Goal: Task Accomplishment & Management: Manage account settings

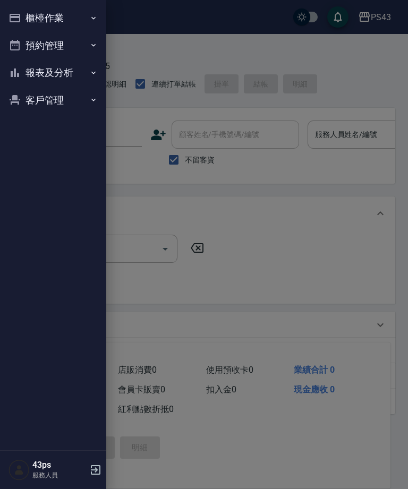
click at [46, 68] on button "報表及分析" at bounding box center [53, 73] width 98 height 28
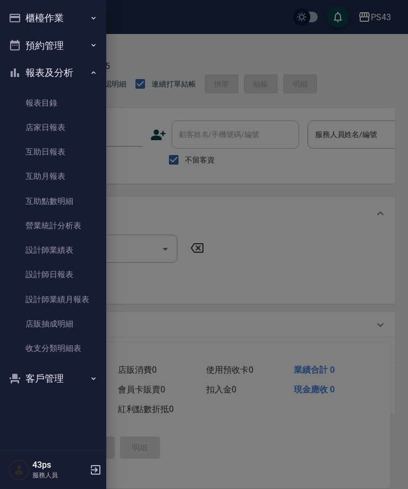
click at [48, 269] on link "設計師日報表" at bounding box center [53, 275] width 98 height 24
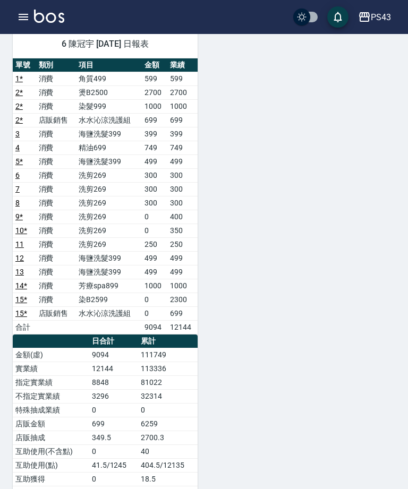
scroll to position [87, 0]
click at [50, 262] on td "消費" at bounding box center [56, 259] width 40 height 14
click at [58, 285] on td "消費" at bounding box center [56, 287] width 40 height 14
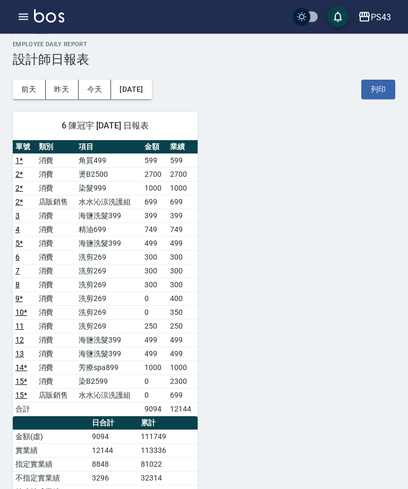
scroll to position [0, 0]
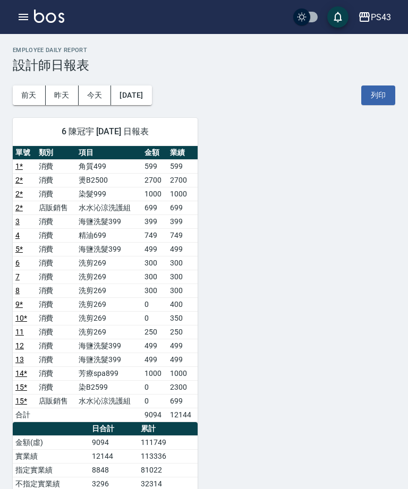
click at [20, 22] on icon "button" at bounding box center [23, 17] width 13 height 13
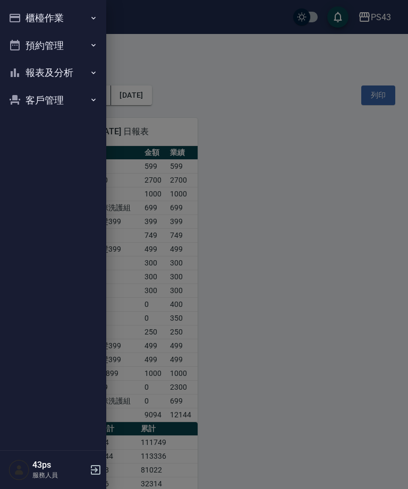
click at [38, 72] on button "報表及分析" at bounding box center [53, 73] width 98 height 28
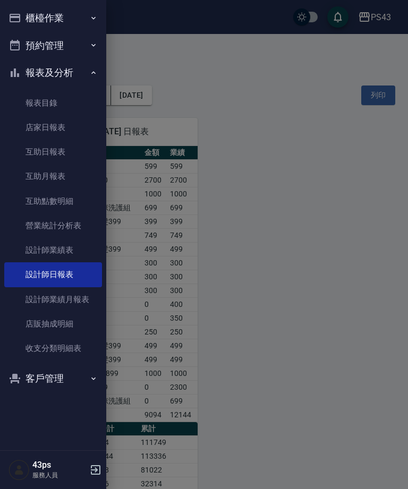
click at [29, 156] on link "互助日報表" at bounding box center [53, 152] width 98 height 24
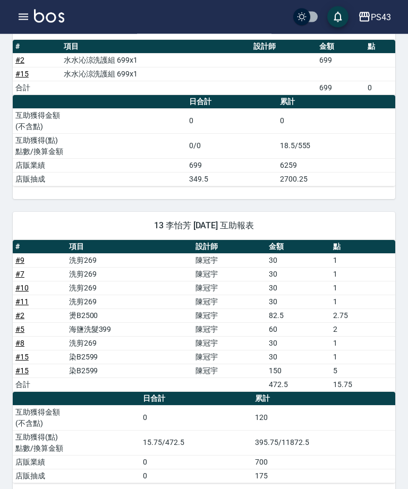
scroll to position [182, 0]
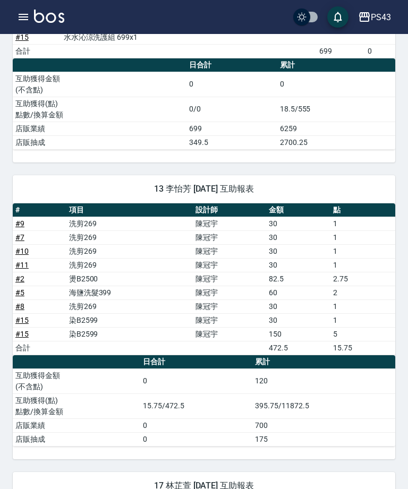
click at [269, 486] on span "17 [PERSON_NAME][DATE] 互助報表" at bounding box center [204, 486] width 357 height 11
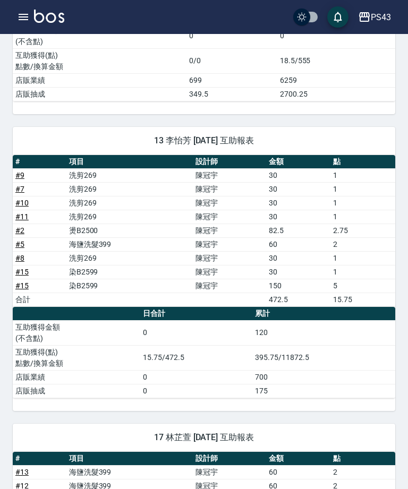
scroll to position [229, 0]
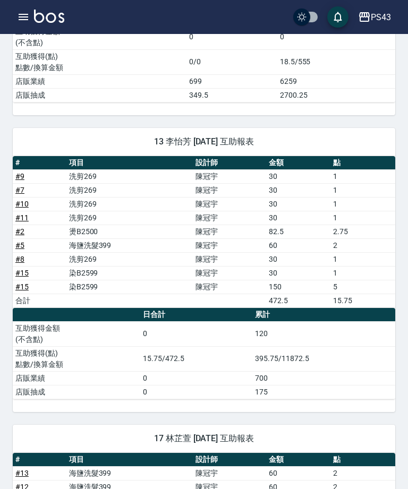
click at [391, 360] on td "395.75/11872.5" at bounding box center [323, 358] width 143 height 25
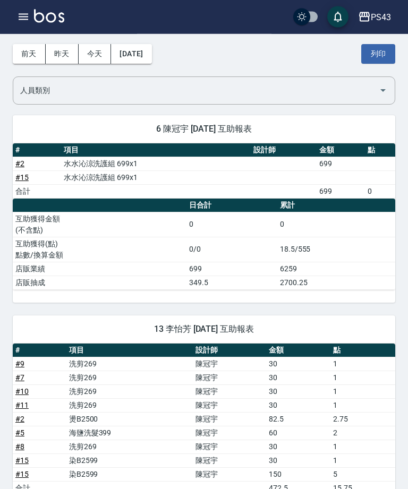
scroll to position [0, 0]
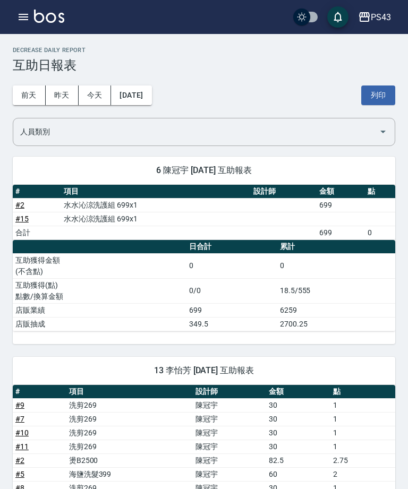
click at [18, 13] on icon "button" at bounding box center [23, 17] width 13 height 13
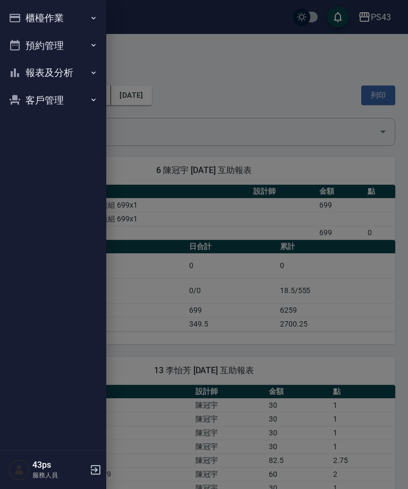
click at [23, 15] on button "櫃檯作業" at bounding box center [53, 18] width 98 height 28
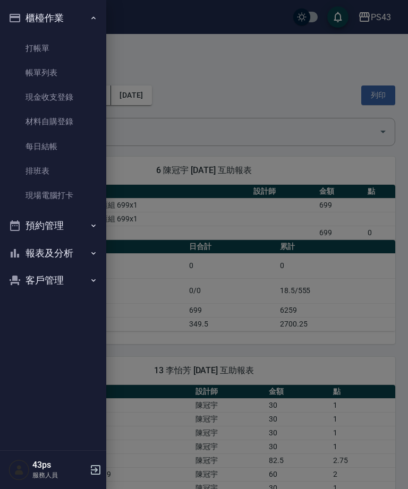
click at [52, 149] on link "每日結帳" at bounding box center [53, 146] width 98 height 24
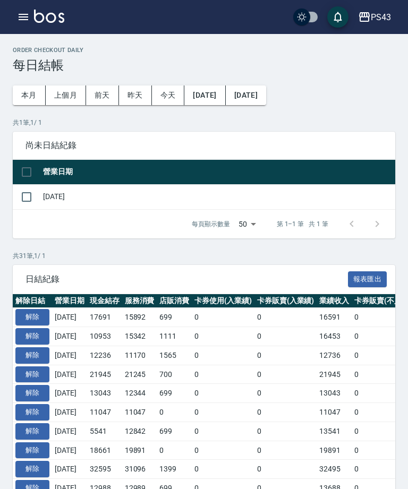
click at [33, 197] on input "checkbox" at bounding box center [26, 197] width 22 height 22
checkbox input "true"
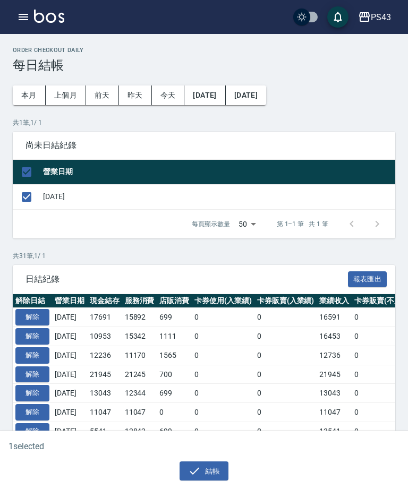
click at [210, 473] on button "結帳" at bounding box center [204, 472] width 49 height 20
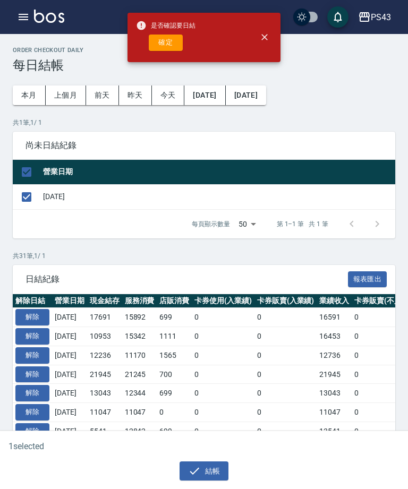
click at [156, 46] on button "確定" at bounding box center [166, 43] width 34 height 16
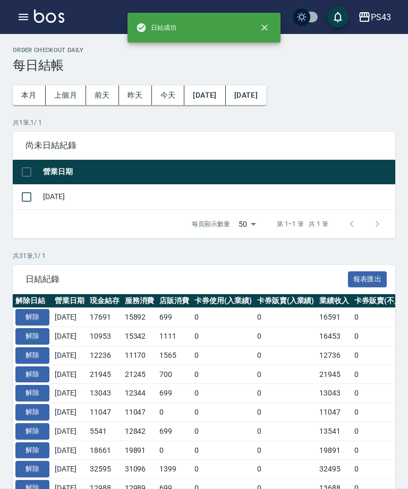
checkbox input "false"
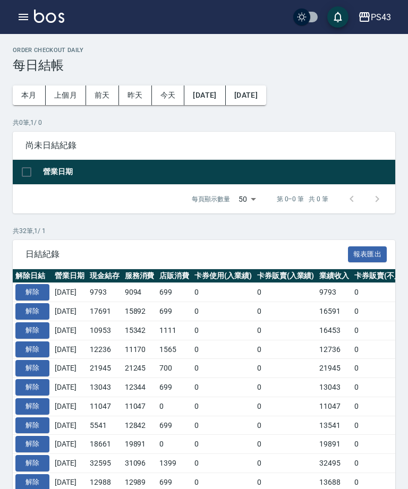
click at [21, 23] on icon "button" at bounding box center [23, 17] width 13 height 13
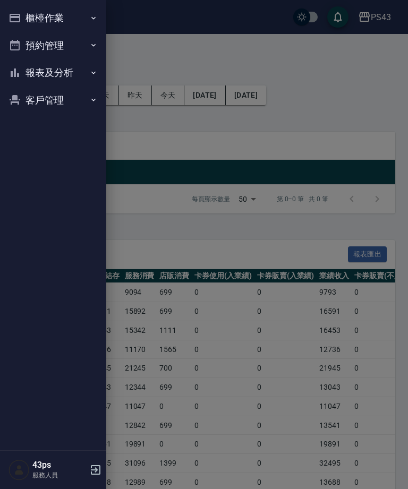
click at [22, 17] on button "櫃檯作業" at bounding box center [53, 18] width 98 height 28
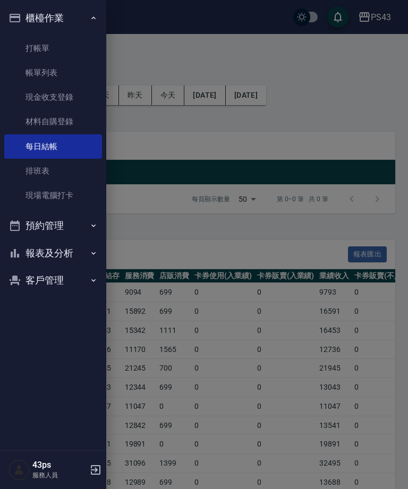
click at [75, 246] on button "報表及分析" at bounding box center [53, 254] width 98 height 28
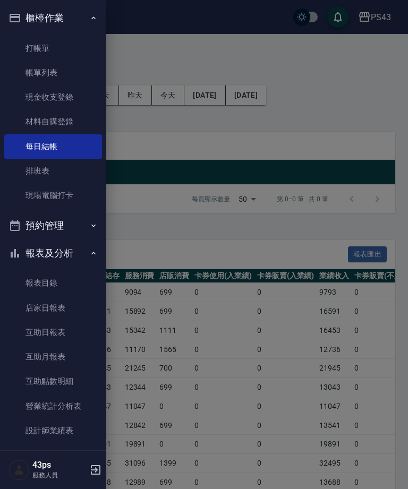
click at [40, 331] on link "互助日報表" at bounding box center [53, 332] width 98 height 24
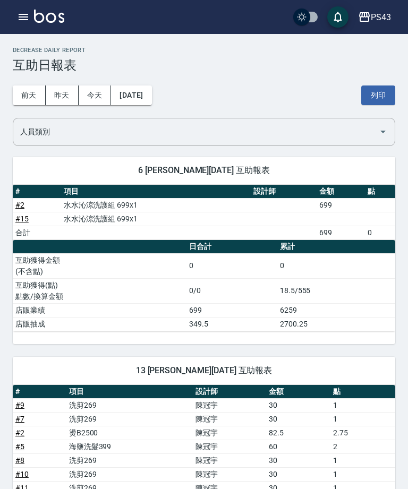
click at [31, 23] on button "button" at bounding box center [23, 16] width 21 height 21
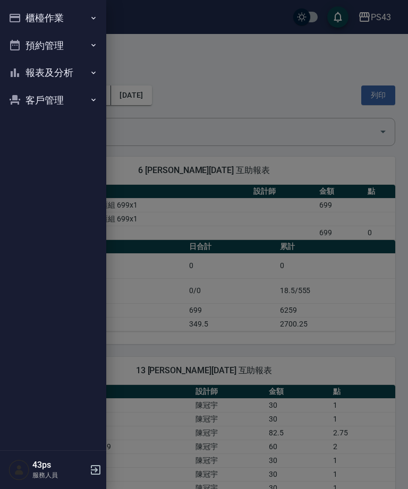
click at [84, 20] on button "櫃檯作業" at bounding box center [53, 18] width 98 height 28
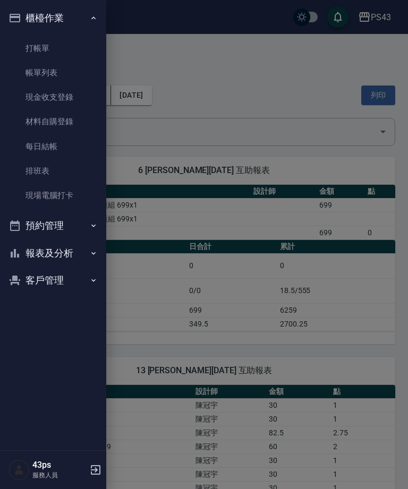
click at [78, 255] on button "報表及分析" at bounding box center [53, 254] width 98 height 28
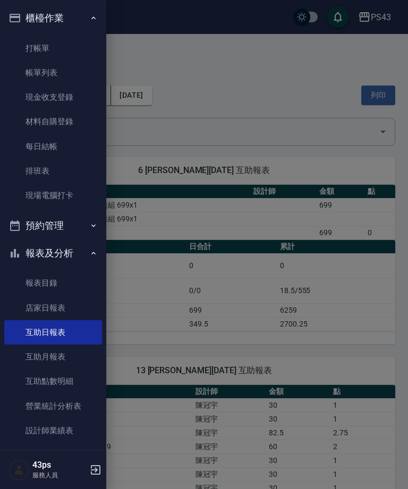
click at [59, 148] on link "每日結帳" at bounding box center [53, 146] width 98 height 24
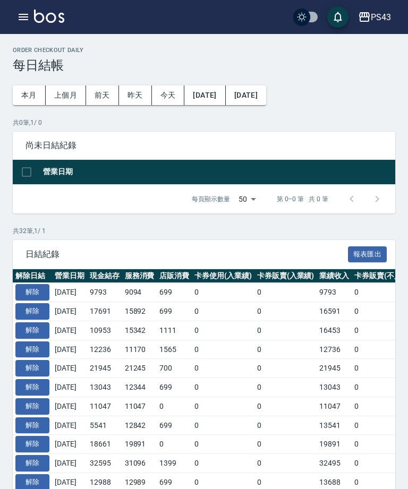
click at [37, 144] on span "尚未日結紀錄" at bounding box center [204, 145] width 357 height 11
click at [19, 11] on icon "button" at bounding box center [23, 17] width 13 height 13
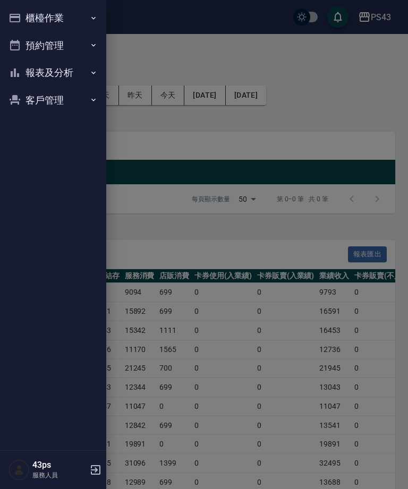
click at [28, 28] on button "櫃檯作業" at bounding box center [53, 18] width 98 height 28
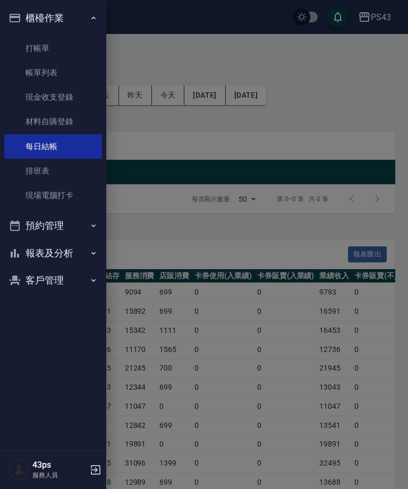
click at [50, 253] on button "報表及分析" at bounding box center [53, 254] width 98 height 28
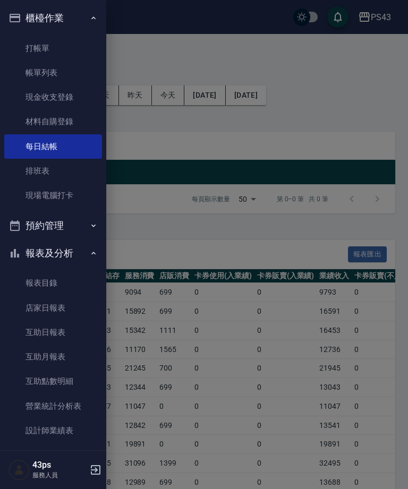
click at [47, 301] on link "店家日報表" at bounding box center [53, 308] width 98 height 24
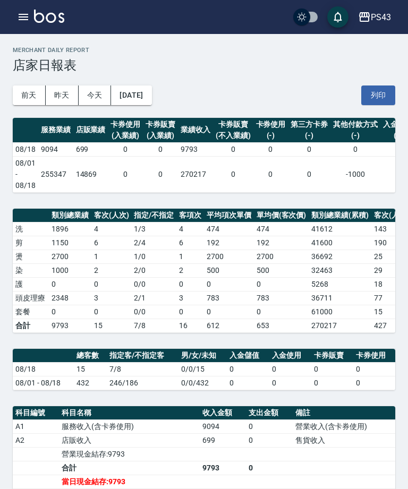
click at [92, 357] on th "總客數" at bounding box center [90, 356] width 33 height 14
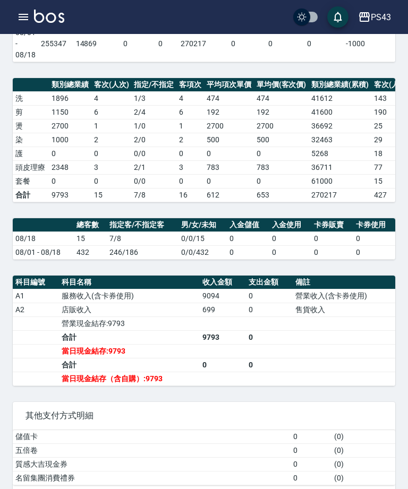
scroll to position [139, 0]
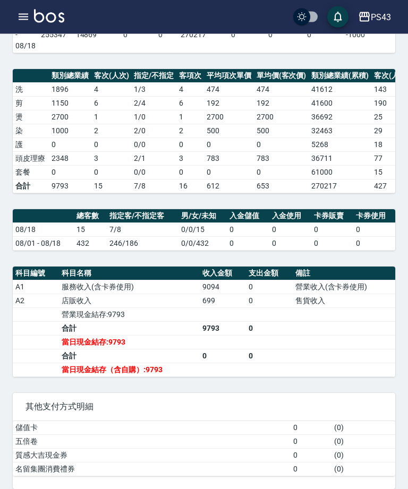
click at [22, 10] on button "button" at bounding box center [23, 16] width 21 height 21
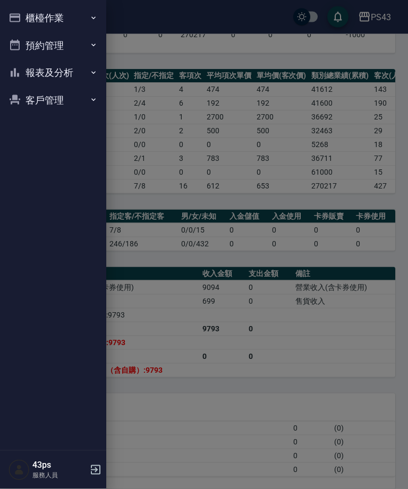
scroll to position [140, 0]
click at [25, 10] on button "櫃檯作業" at bounding box center [53, 18] width 98 height 28
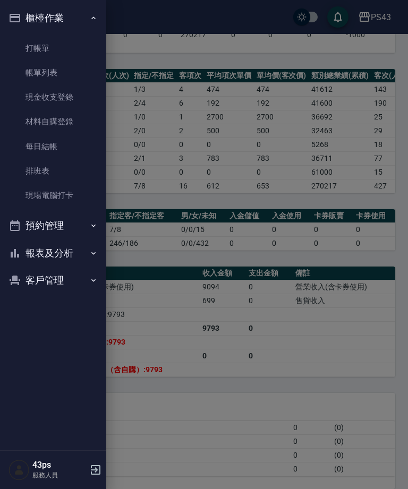
click at [37, 150] on link "每日結帳" at bounding box center [53, 146] width 98 height 24
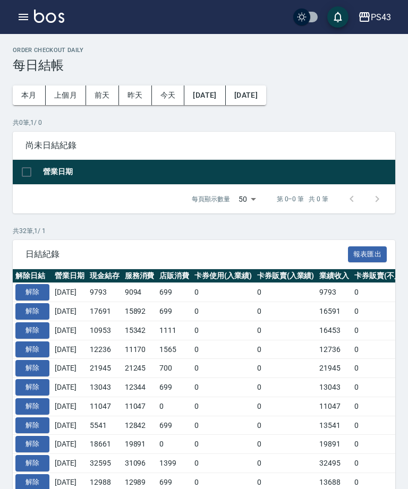
click at [22, 279] on th "解除日結" at bounding box center [32, 276] width 39 height 14
click at [14, 18] on button "button" at bounding box center [23, 16] width 21 height 21
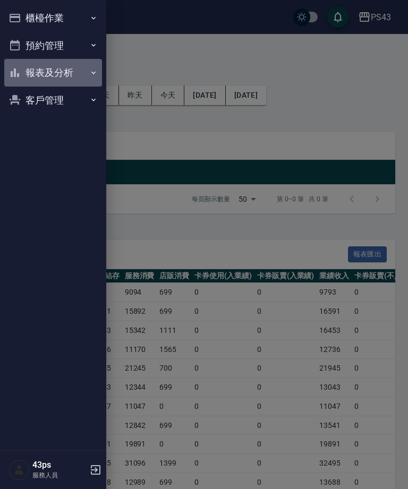
click at [58, 77] on button "報表及分析" at bounding box center [53, 73] width 98 height 28
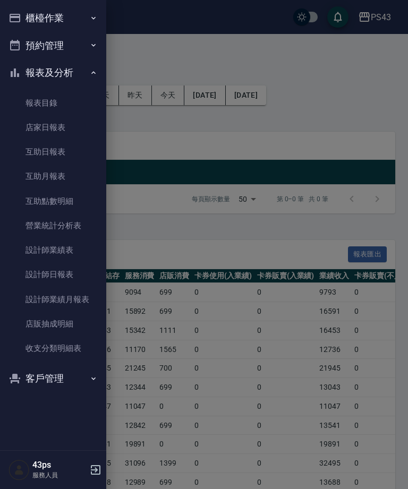
click at [74, 129] on link "店家日報表" at bounding box center [53, 127] width 98 height 24
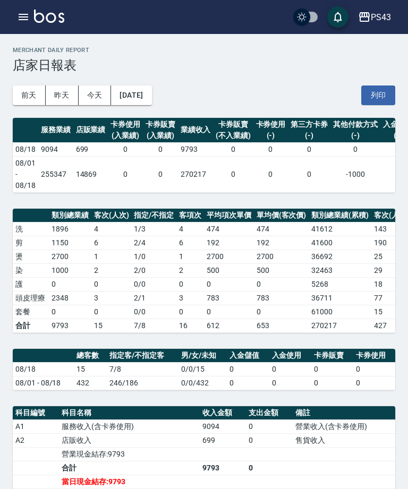
click at [18, 14] on icon "button" at bounding box center [23, 17] width 13 height 13
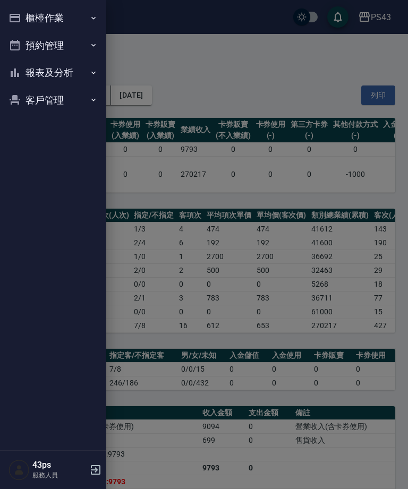
click at [80, 78] on button "報表及分析" at bounding box center [53, 73] width 98 height 28
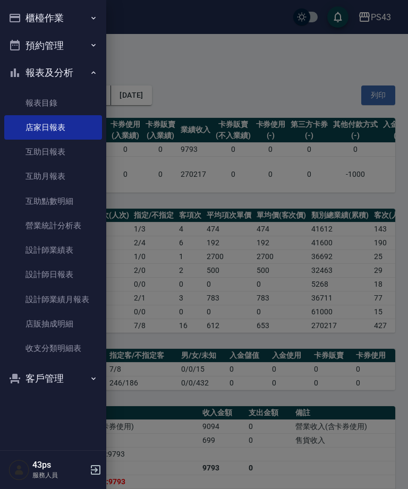
click at [69, 272] on link "設計師日報表" at bounding box center [53, 275] width 98 height 24
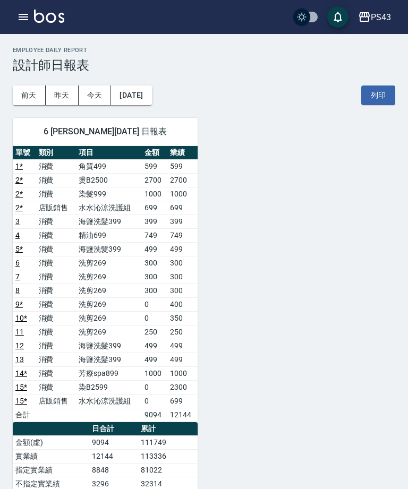
click at [20, 22] on icon "button" at bounding box center [23, 17] width 13 height 13
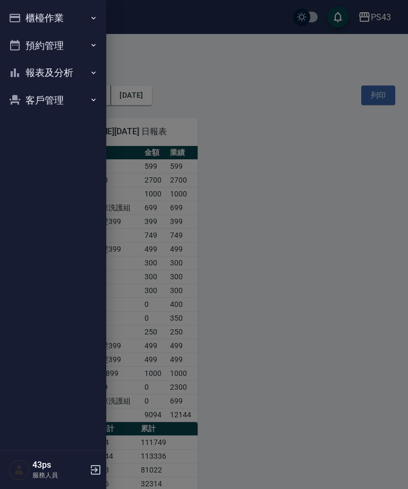
click at [57, 72] on button "報表及分析" at bounding box center [53, 73] width 98 height 28
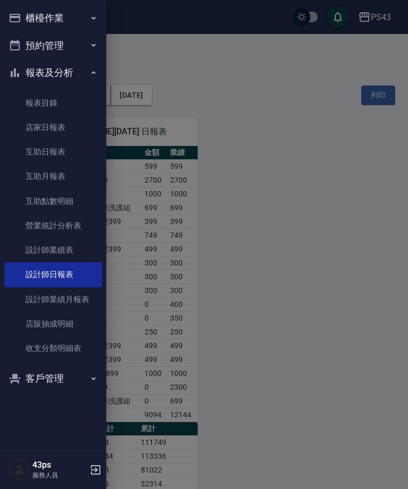
click at [56, 32] on button "預約管理" at bounding box center [53, 46] width 98 height 28
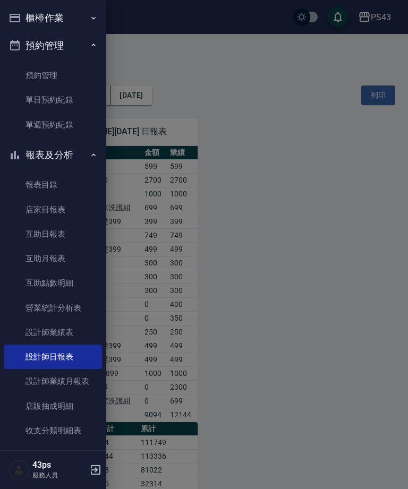
click at [84, 18] on button "櫃檯作業" at bounding box center [53, 18] width 98 height 28
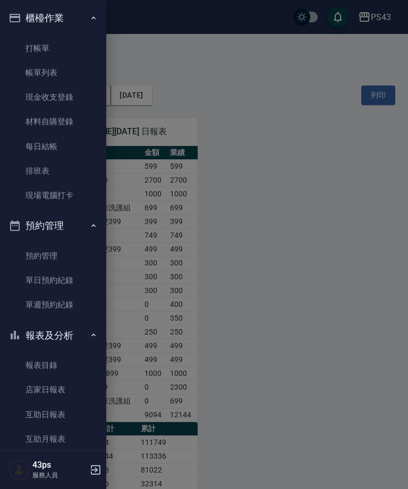
click at [52, 148] on link "每日結帳" at bounding box center [53, 146] width 98 height 24
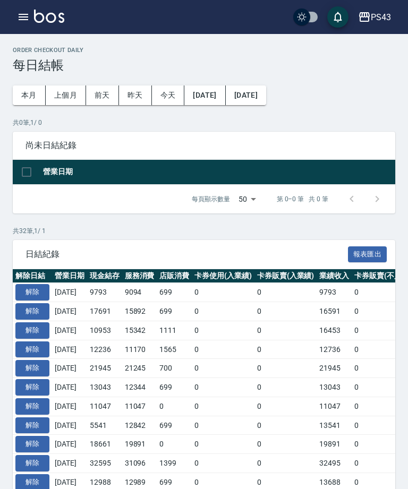
click at [22, 24] on button "button" at bounding box center [23, 16] width 21 height 21
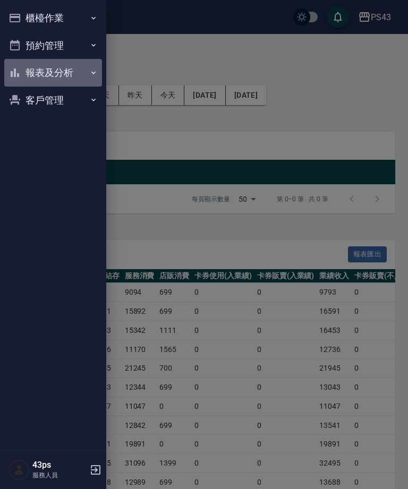
click at [76, 72] on button "報表及分析" at bounding box center [53, 73] width 98 height 28
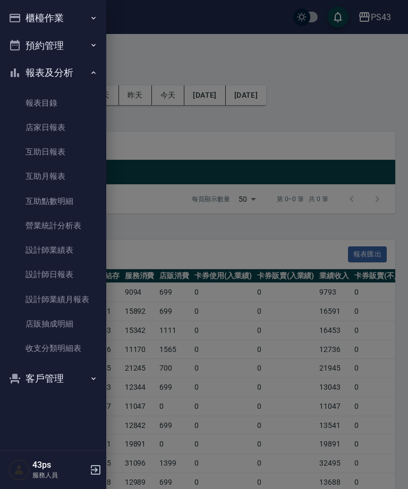
click at [76, 278] on link "設計師日報表" at bounding box center [53, 275] width 98 height 24
